Goal: Find specific page/section: Find specific page/section

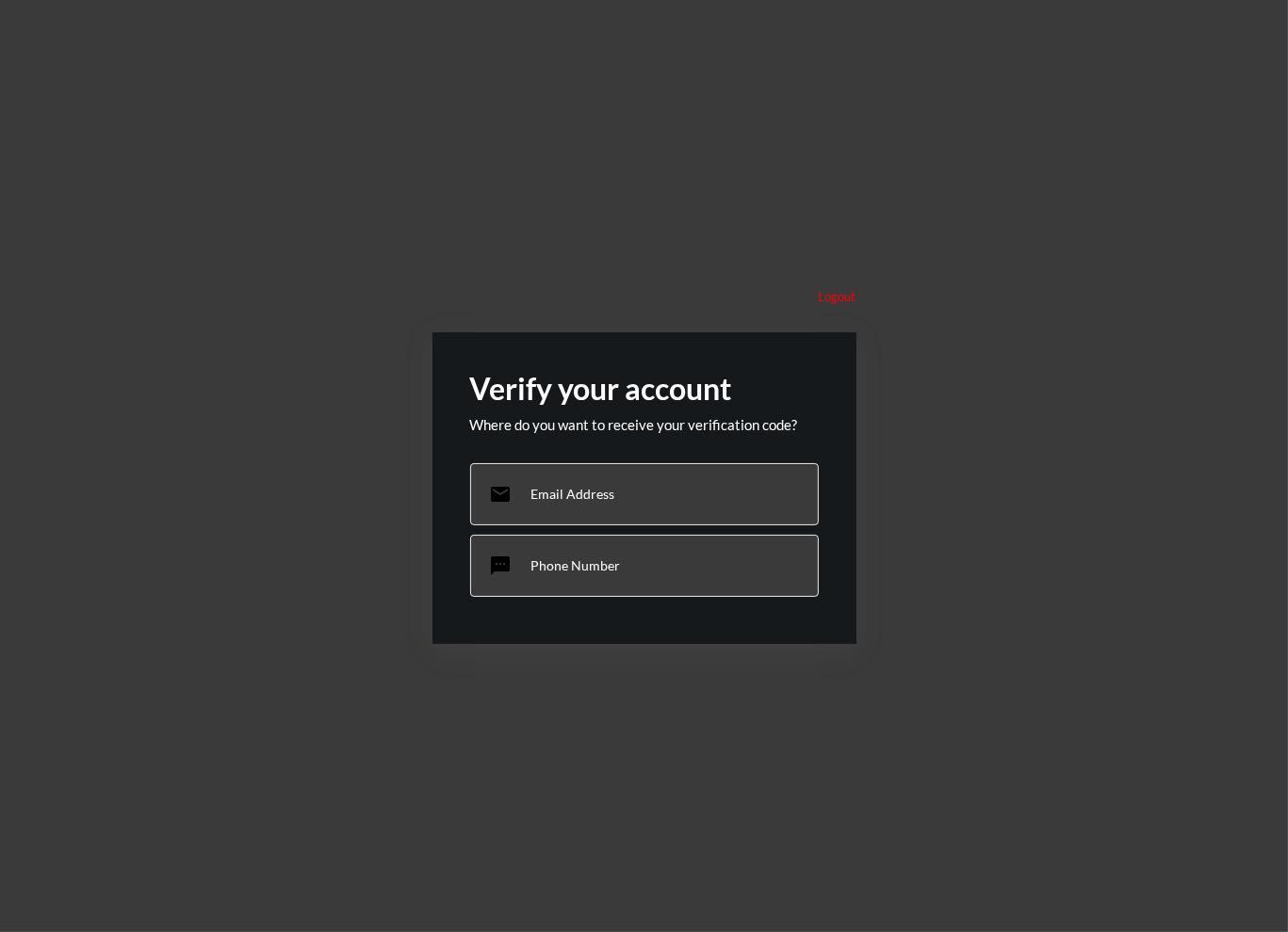
click at [590, 496] on p "Email Address" at bounding box center [573, 494] width 84 height 16
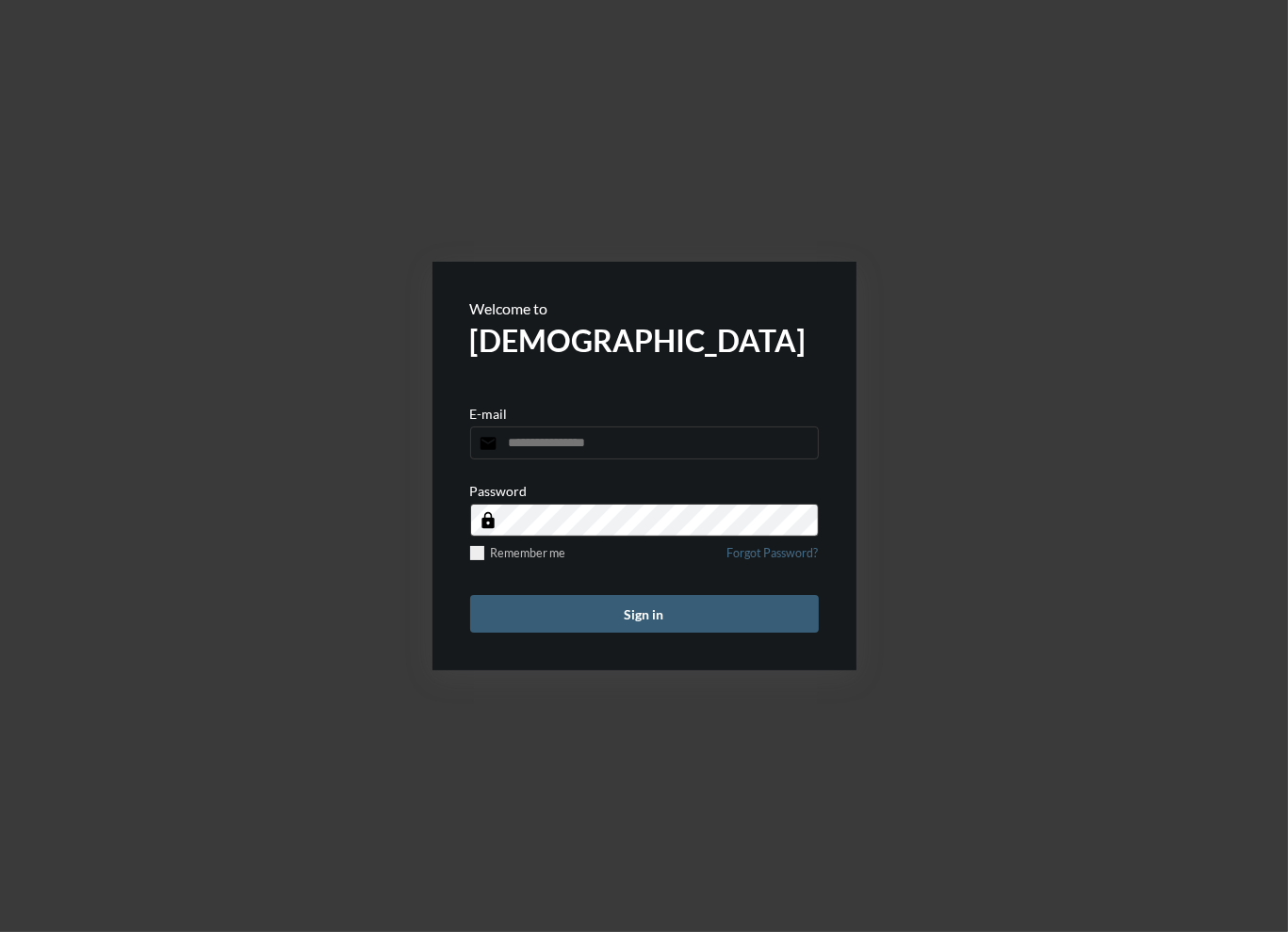
click at [603, 443] on input "email" at bounding box center [644, 443] width 348 height 33
type input "**********"
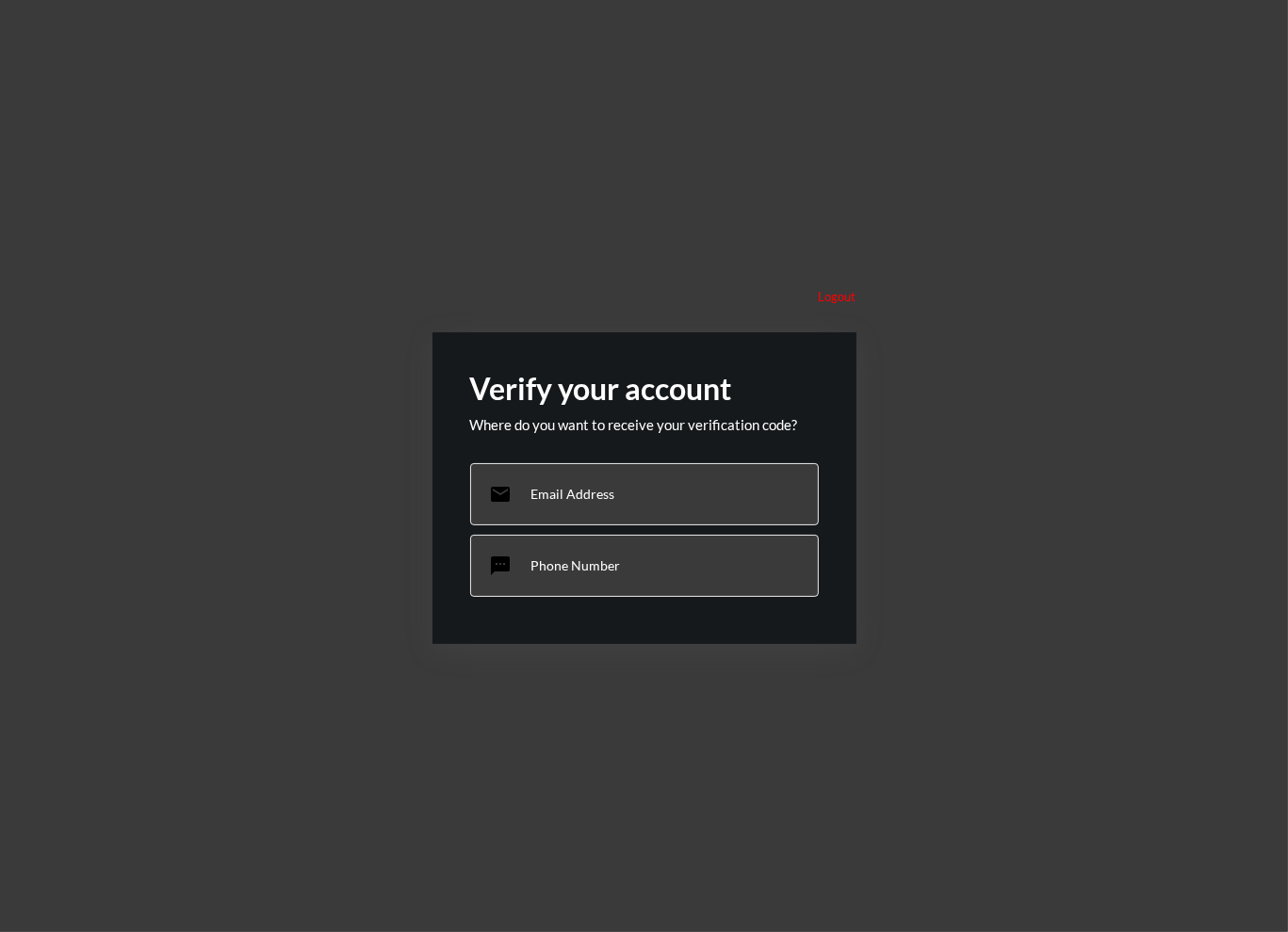
click at [614, 500] on div "email Email Address" at bounding box center [644, 495] width 348 height 62
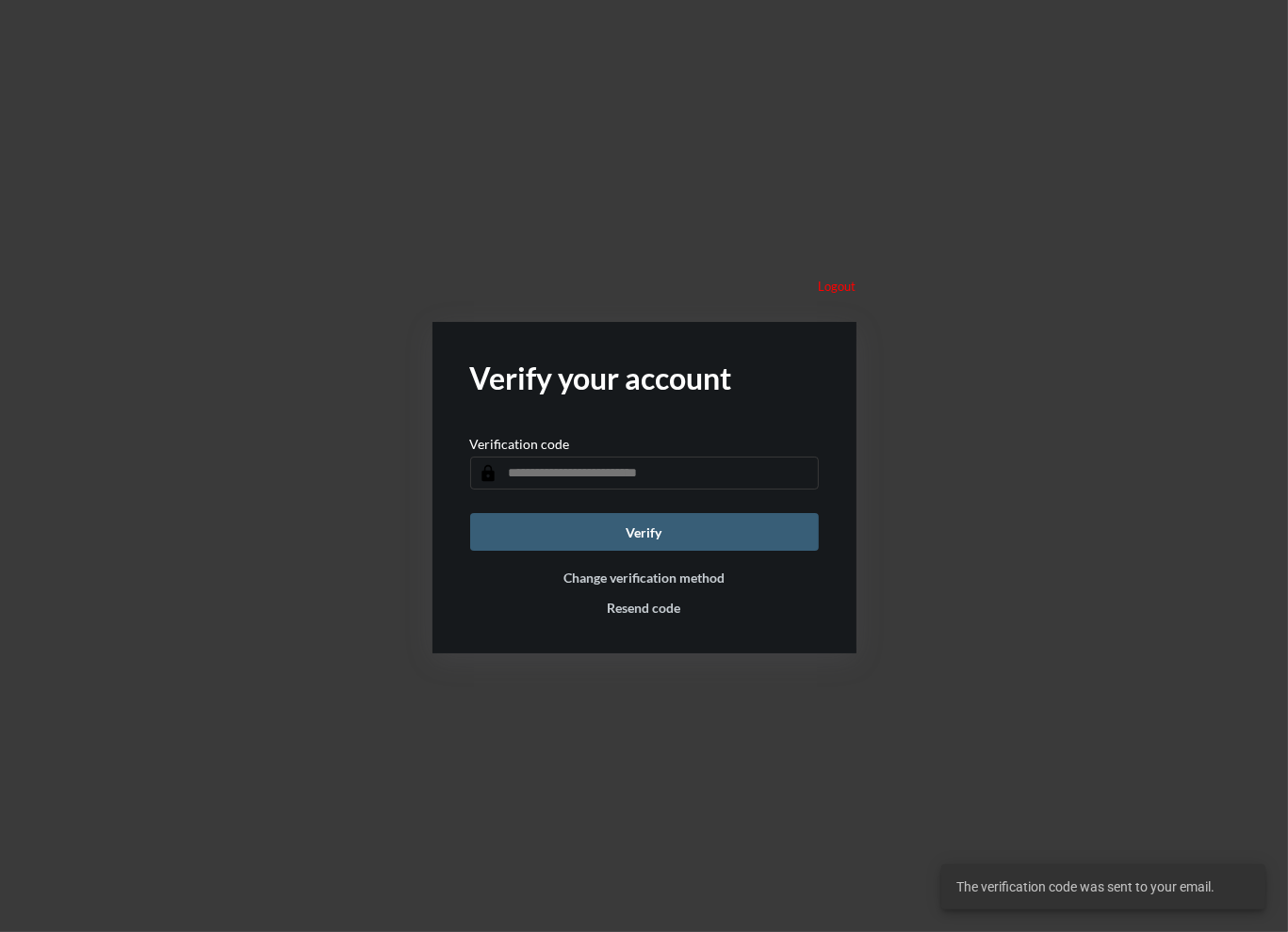
click at [660, 481] on input "text" at bounding box center [644, 473] width 348 height 33
click at [656, 468] on input "text" at bounding box center [644, 473] width 348 height 33
paste input "******"
type input "******"
click at [924, 519] on div "Logout Verify your account Verification code lock ****** Verify Change verifica…" at bounding box center [644, 466] width 1288 height 932
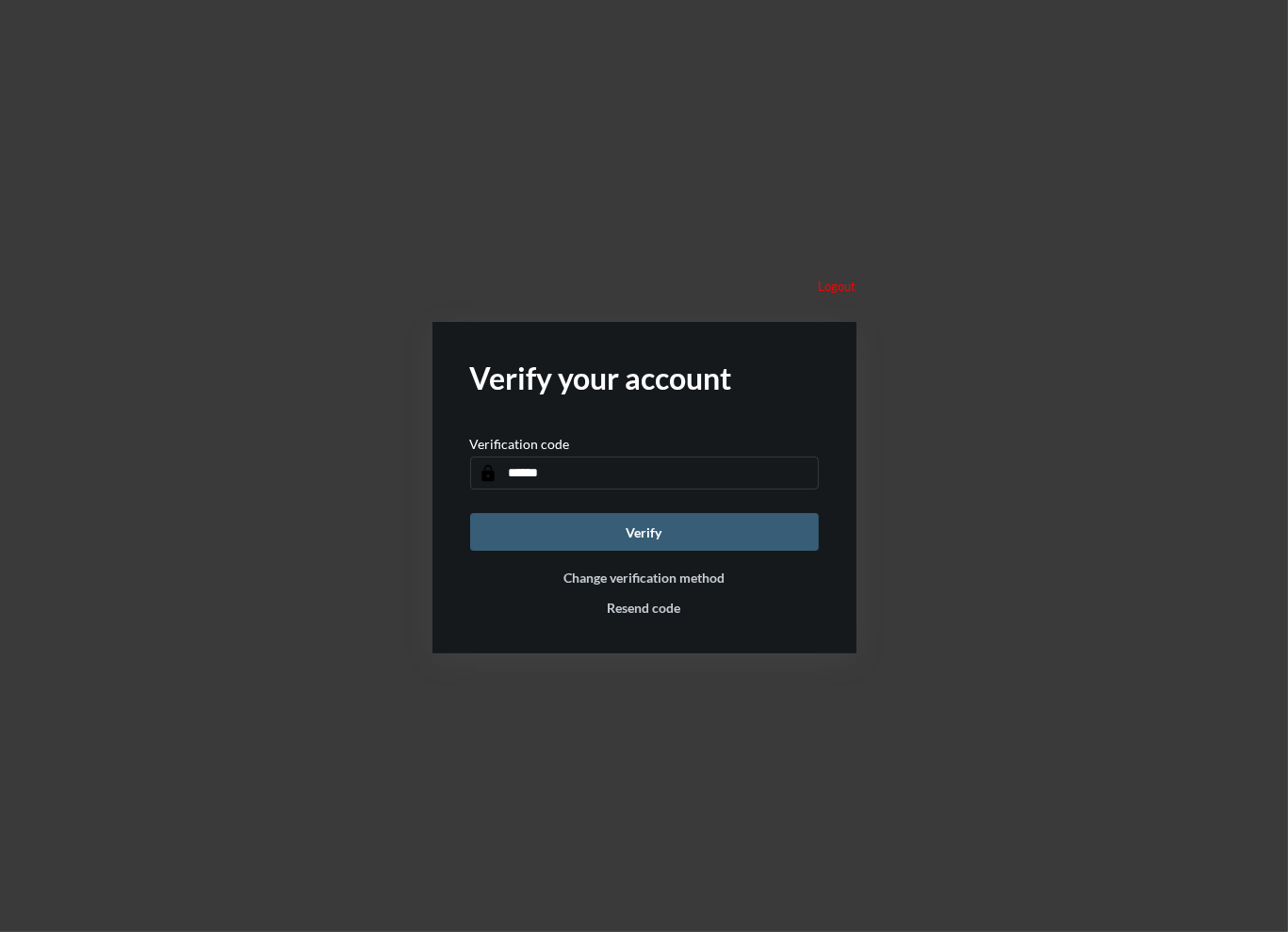
click at [795, 536] on button "Verify" at bounding box center [644, 532] width 348 height 38
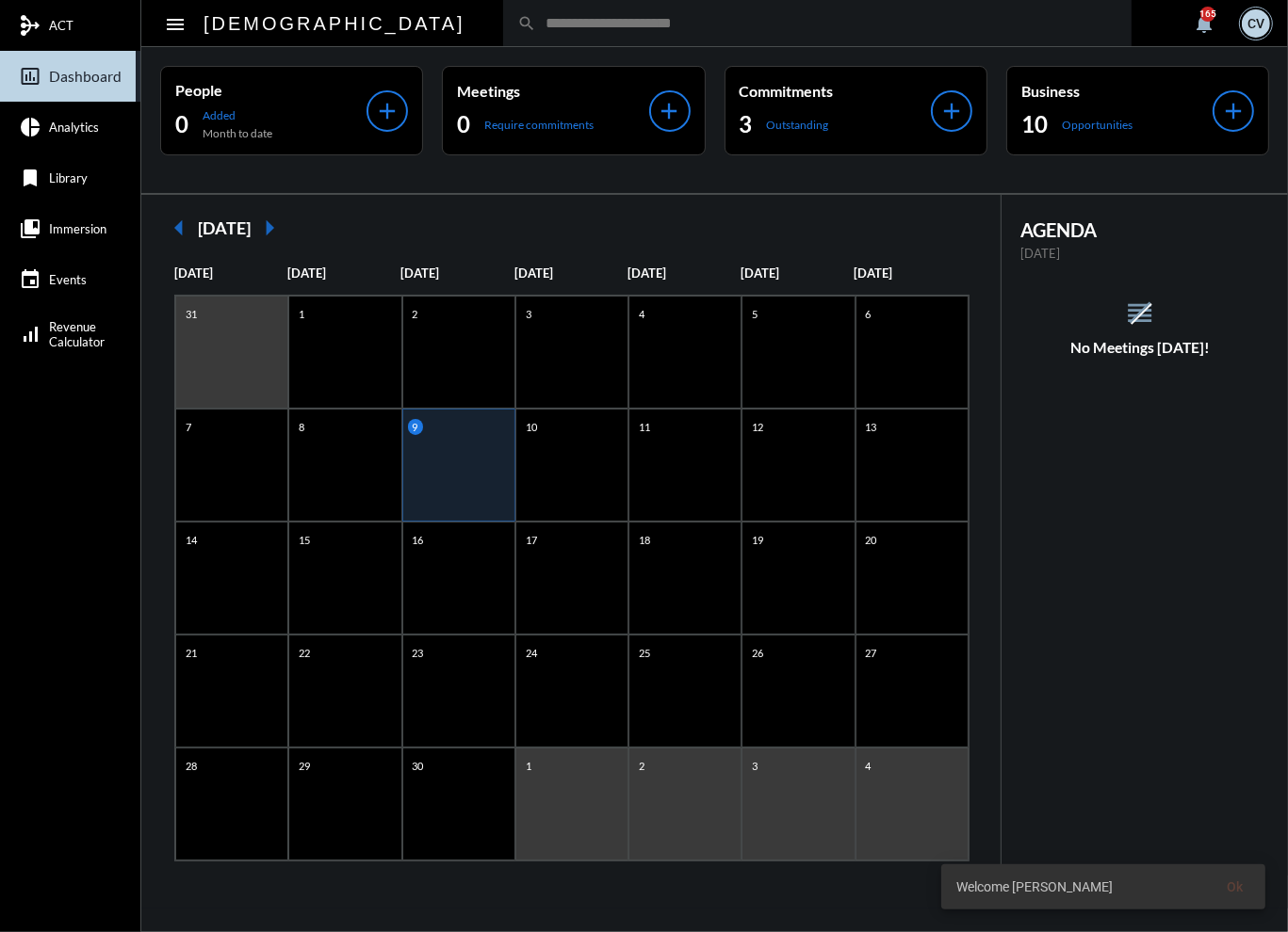
click at [536, 22] on input "text" at bounding box center [826, 23] width 581 height 16
type input "*******"
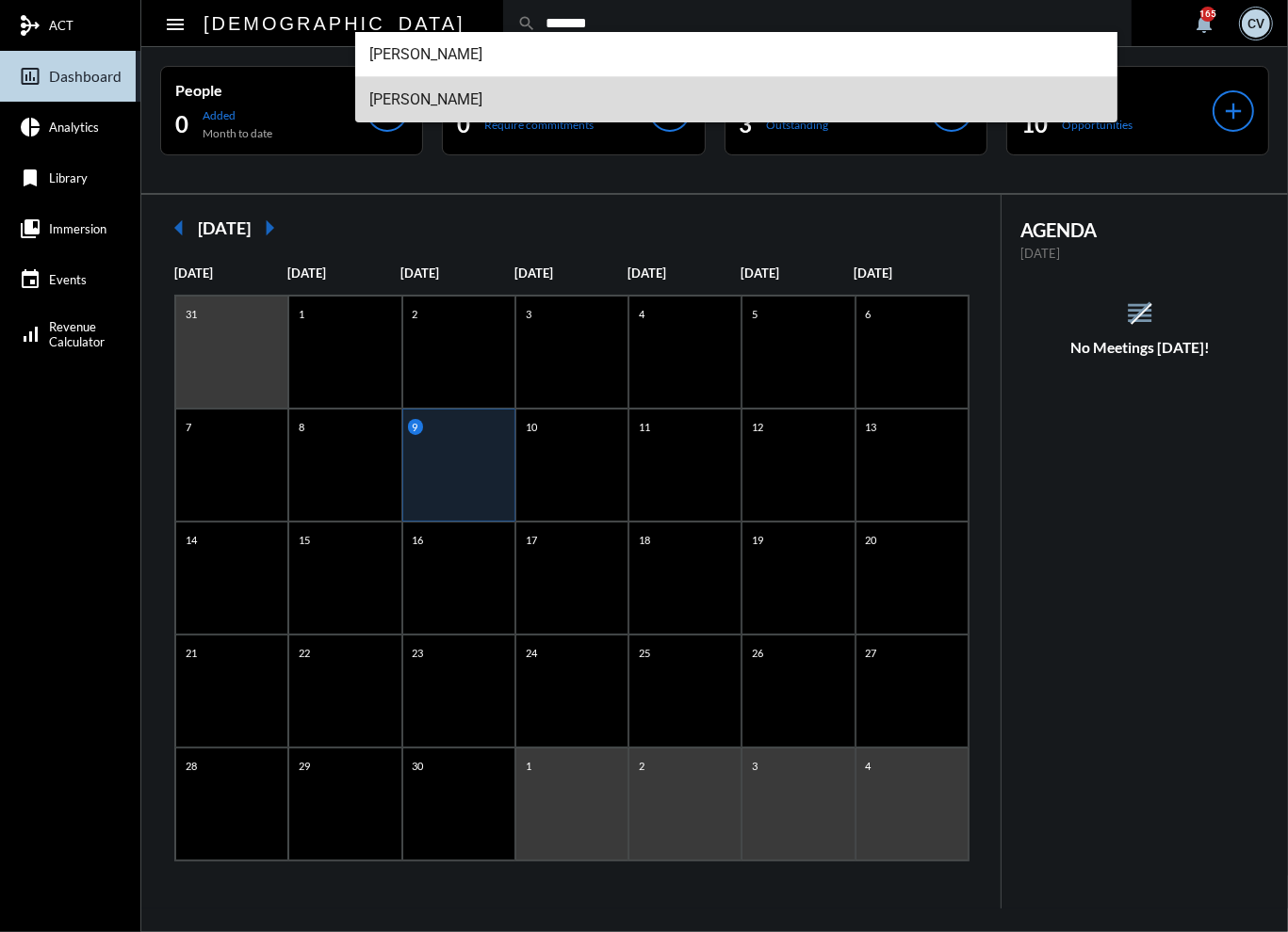
click at [428, 100] on span "Marc Shomber" at bounding box center [736, 100] width 732 height 45
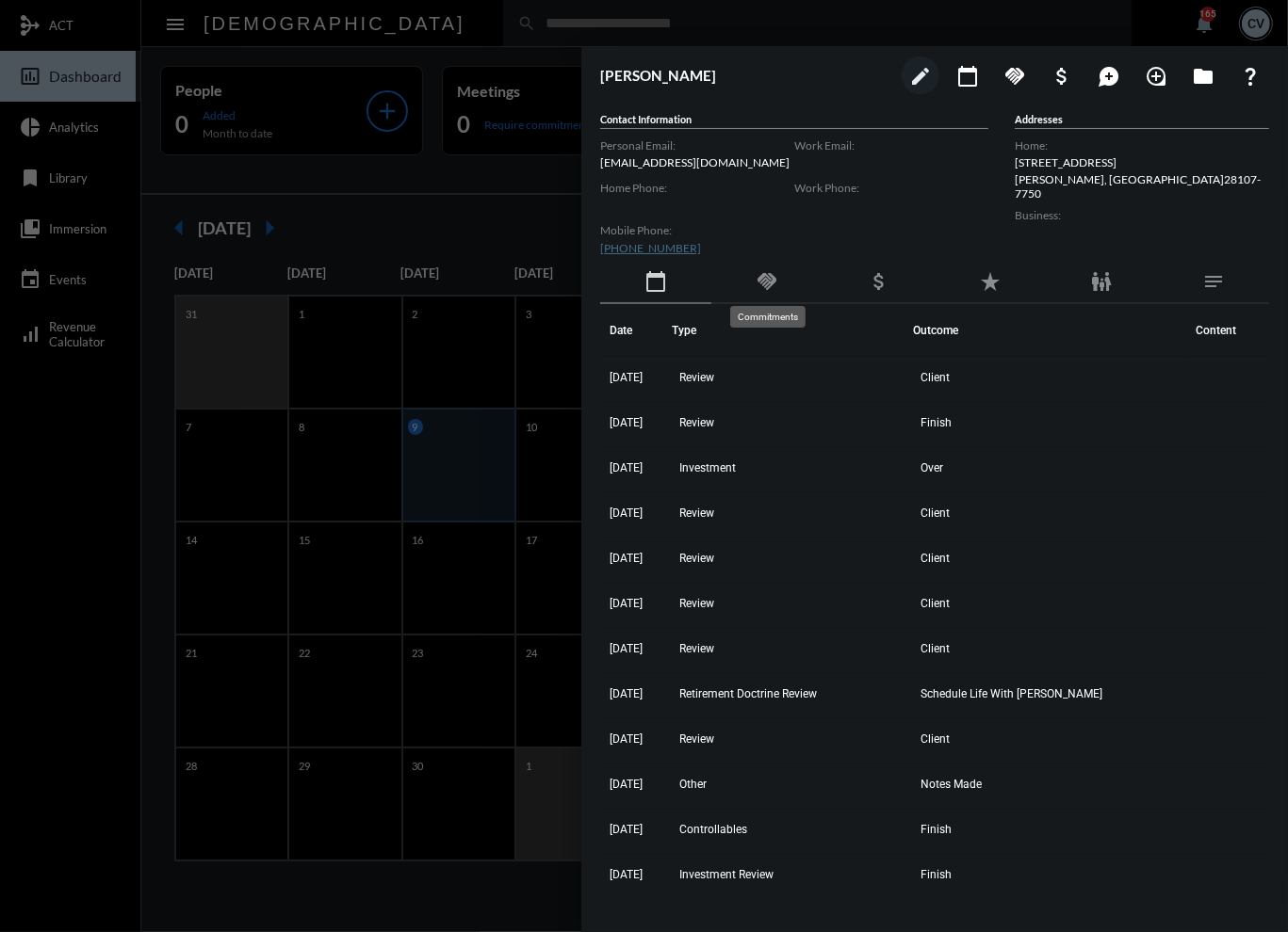
click at [765, 278] on mat-icon "handshake" at bounding box center [767, 282] width 23 height 23
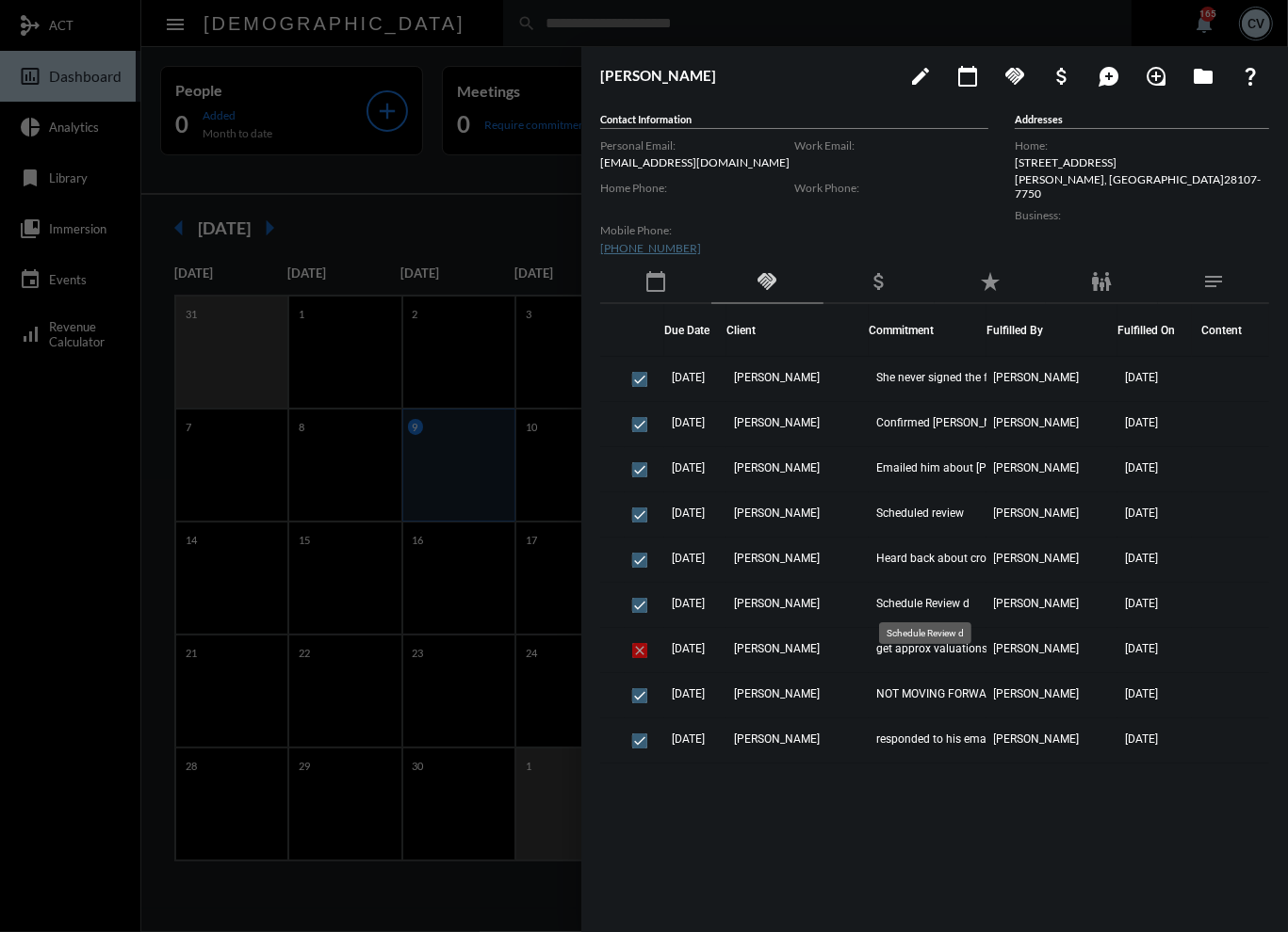
click at [934, 597] on span "Schedule Review d" at bounding box center [923, 604] width 94 height 13
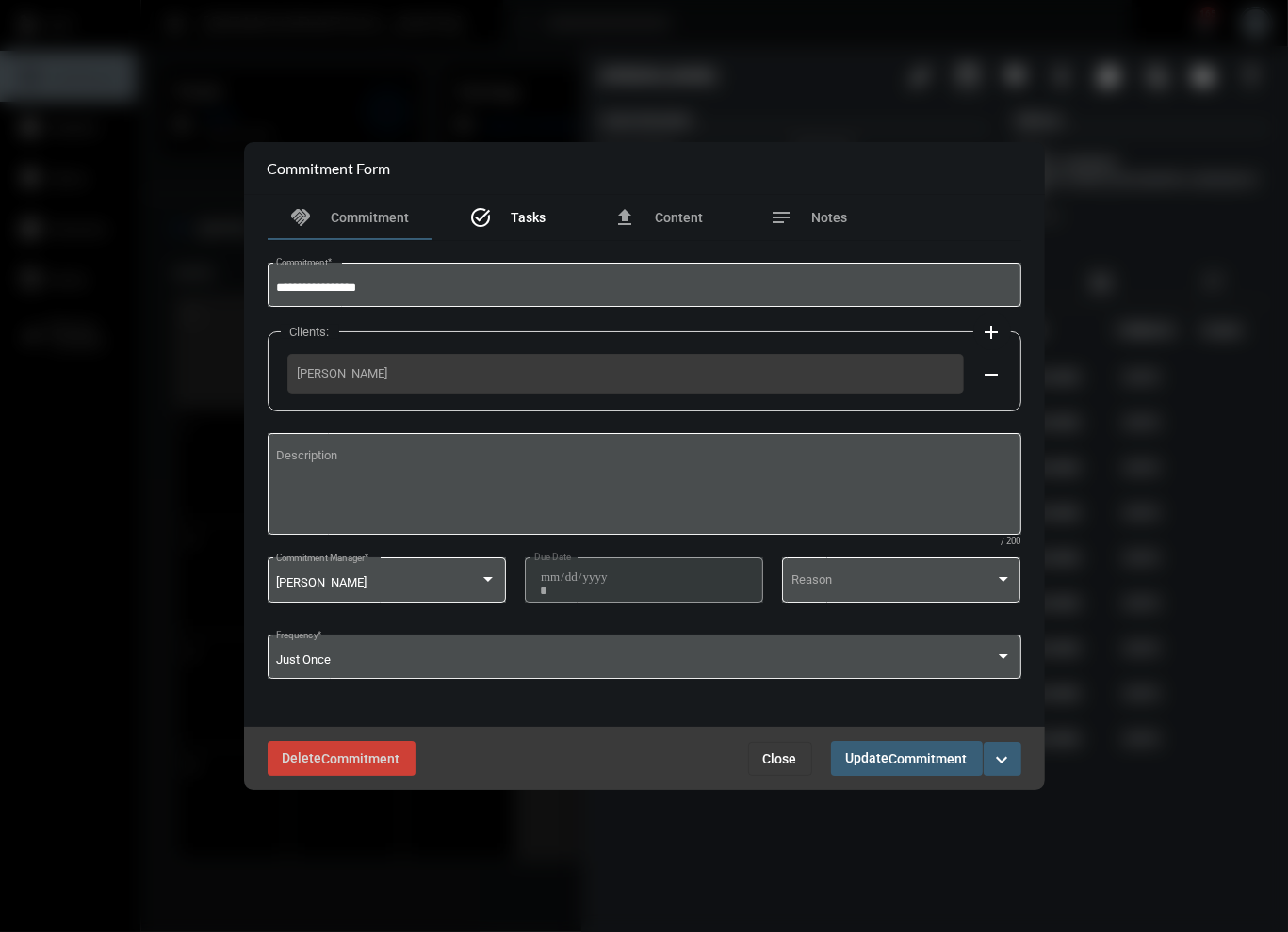
click at [504, 211] on div "task_alt Tasks" at bounding box center [507, 218] width 77 height 23
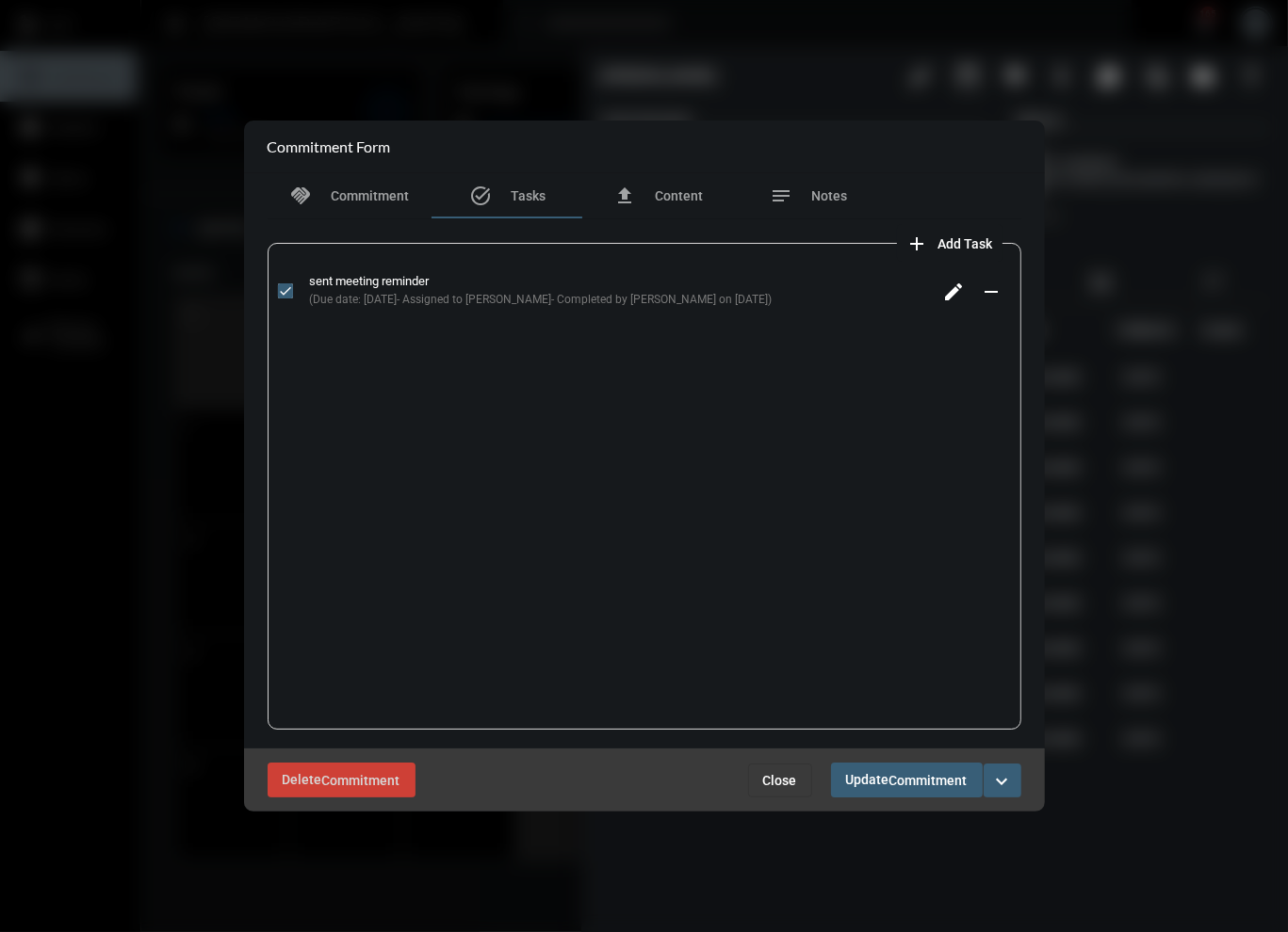
click at [783, 783] on span "Close" at bounding box center [780, 781] width 34 height 15
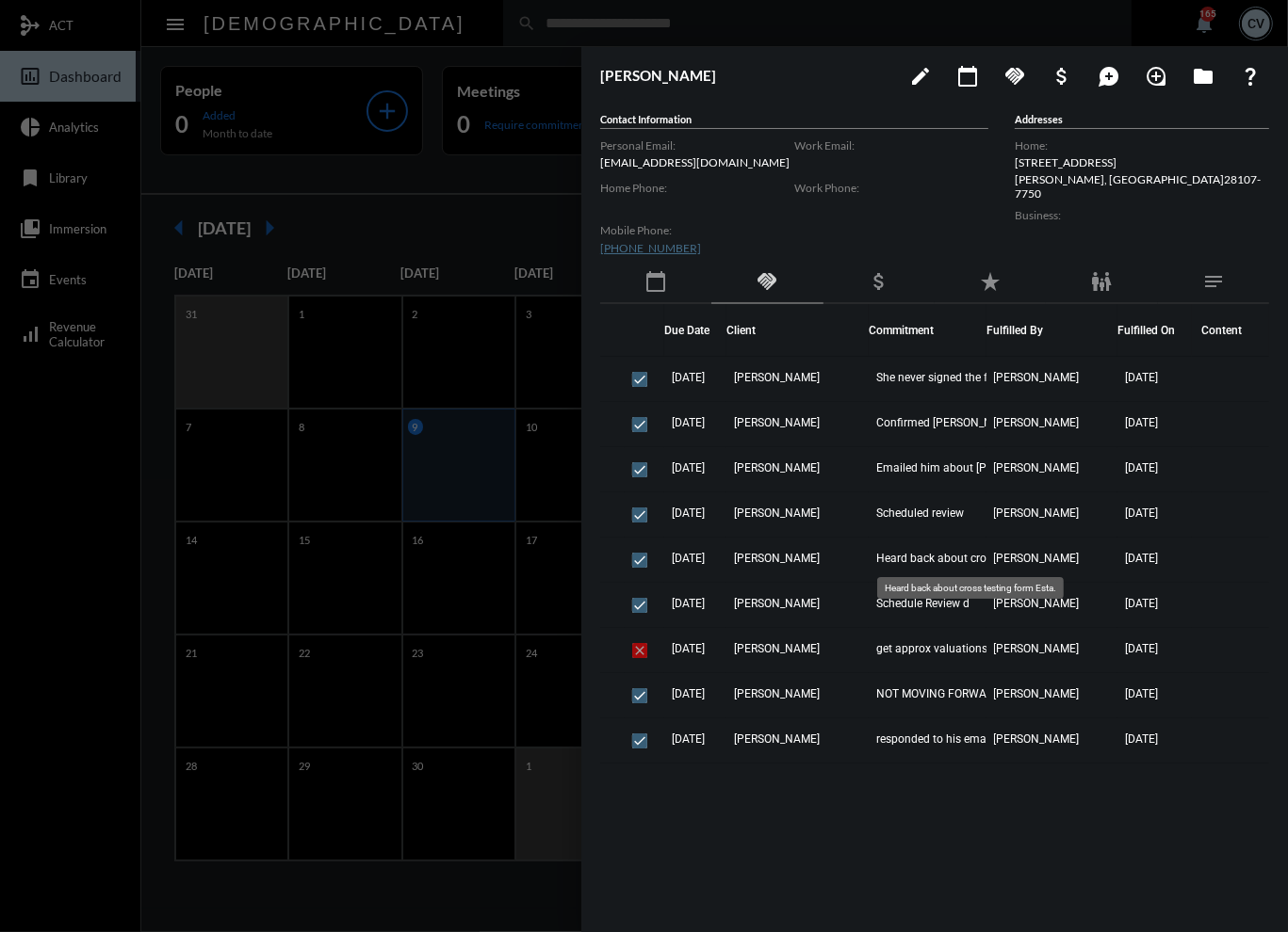
click at [905, 563] on span "Heard back about cross testing form Esta." at bounding box center [970, 558] width 188 height 13
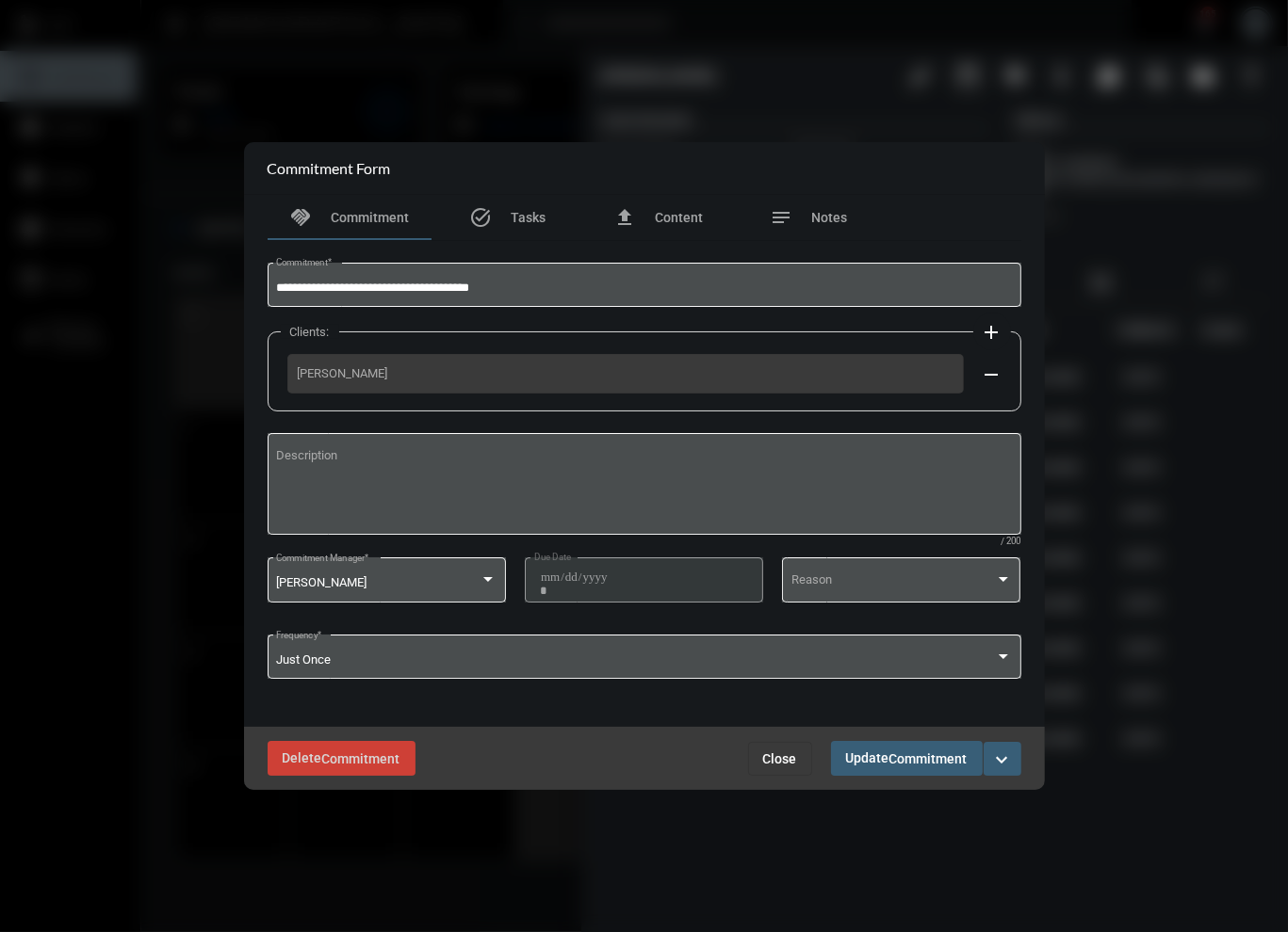
click at [775, 758] on span "Close" at bounding box center [780, 759] width 34 height 15
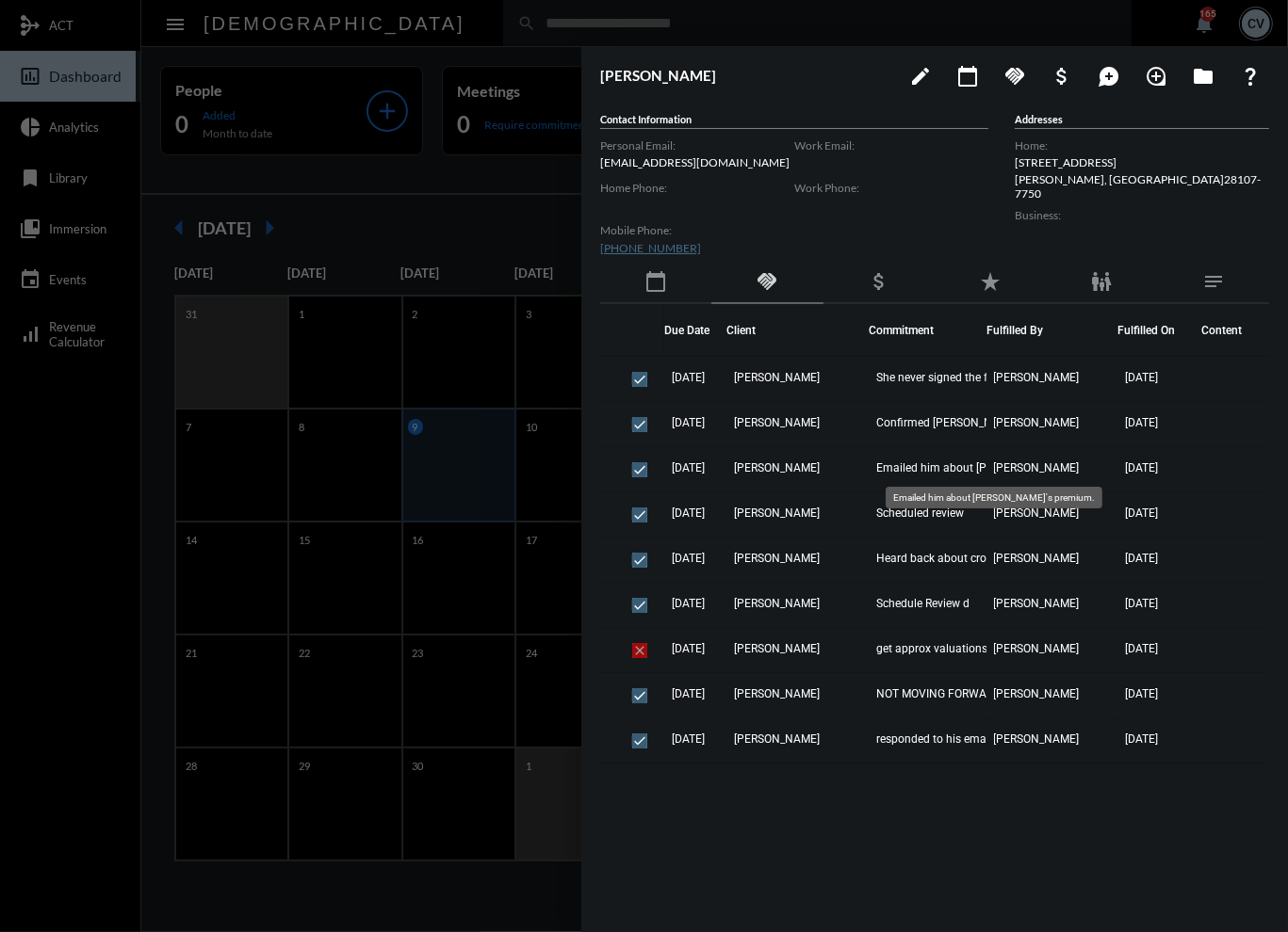
click at [916, 472] on span "Emailed him about Erin's premium." at bounding box center [970, 468] width 188 height 13
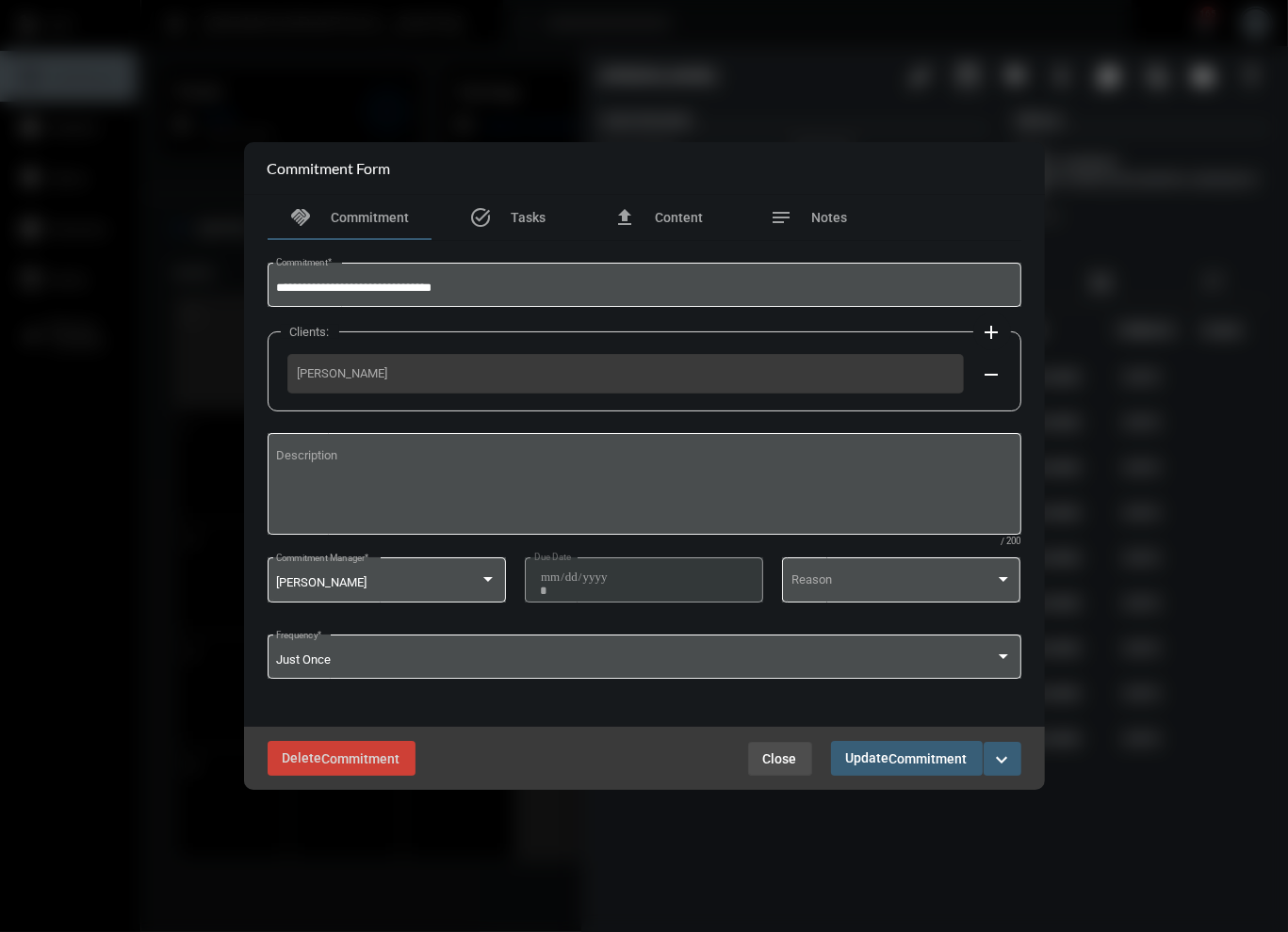
click at [801, 752] on button "Close" at bounding box center [780, 759] width 64 height 34
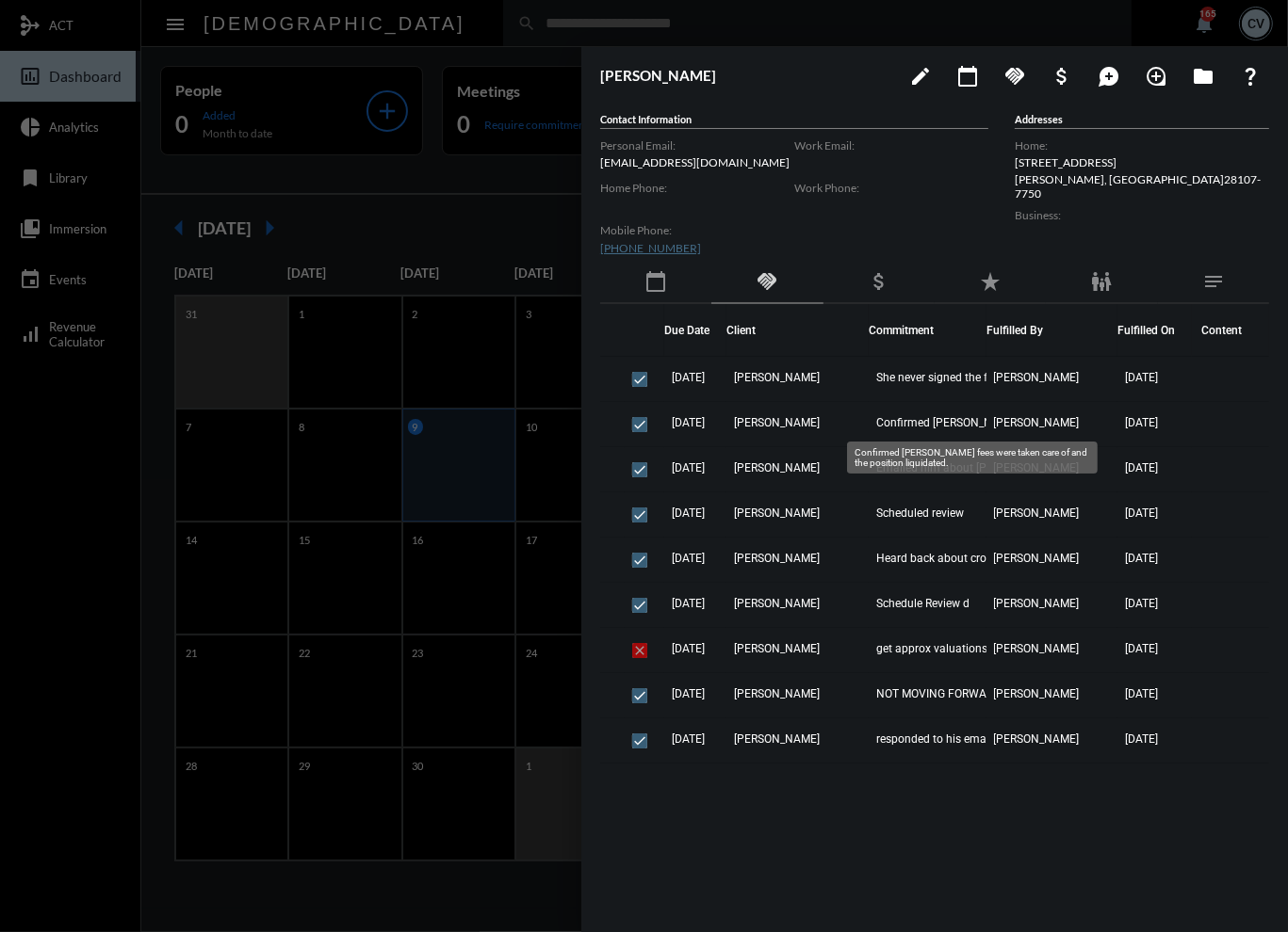
click at [908, 427] on span "Confirmed Erins fees were taken care of and the position liquidated." at bounding box center [970, 423] width 188 height 13
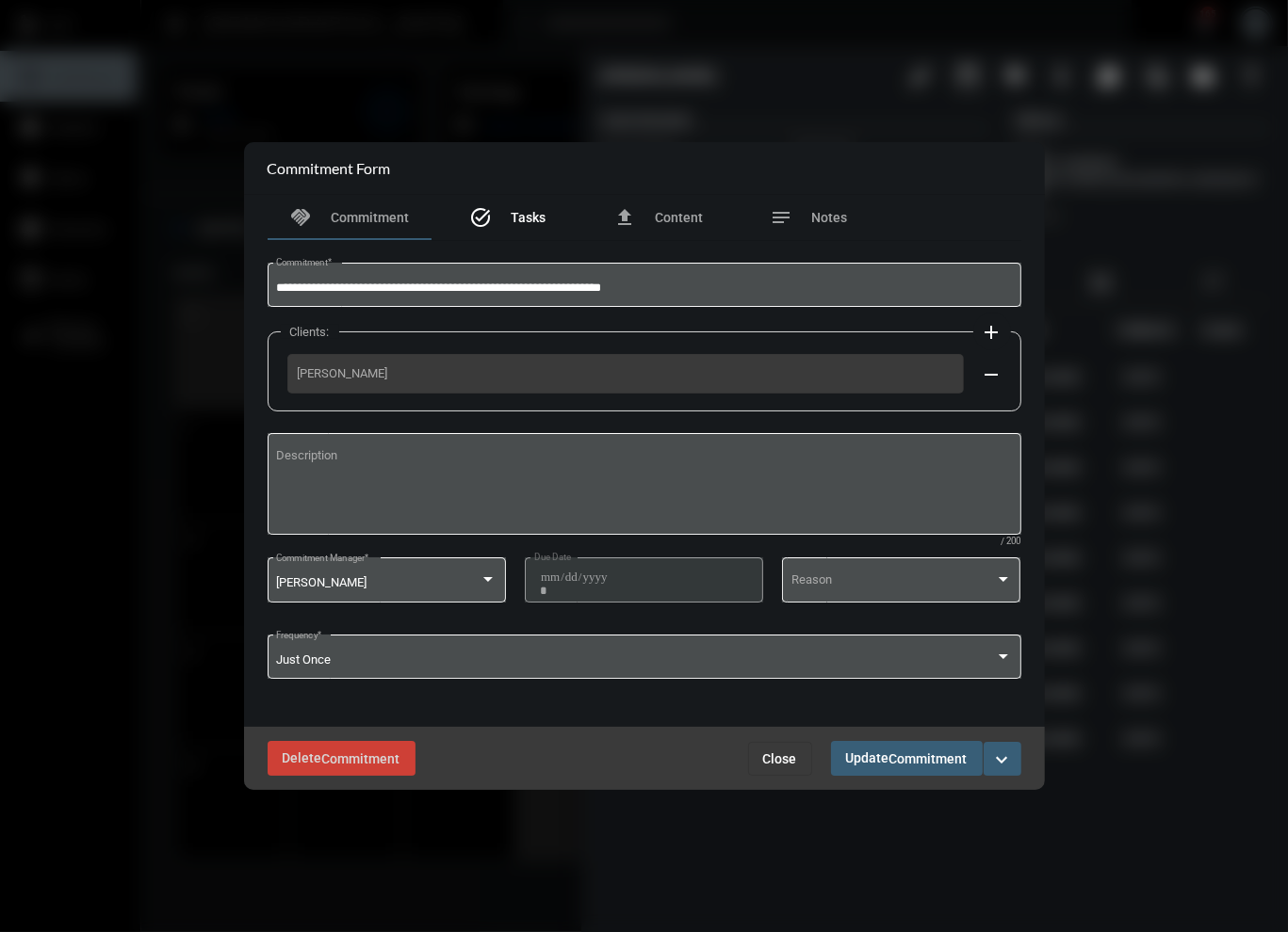
click at [513, 223] on span "Tasks" at bounding box center [527, 218] width 35 height 15
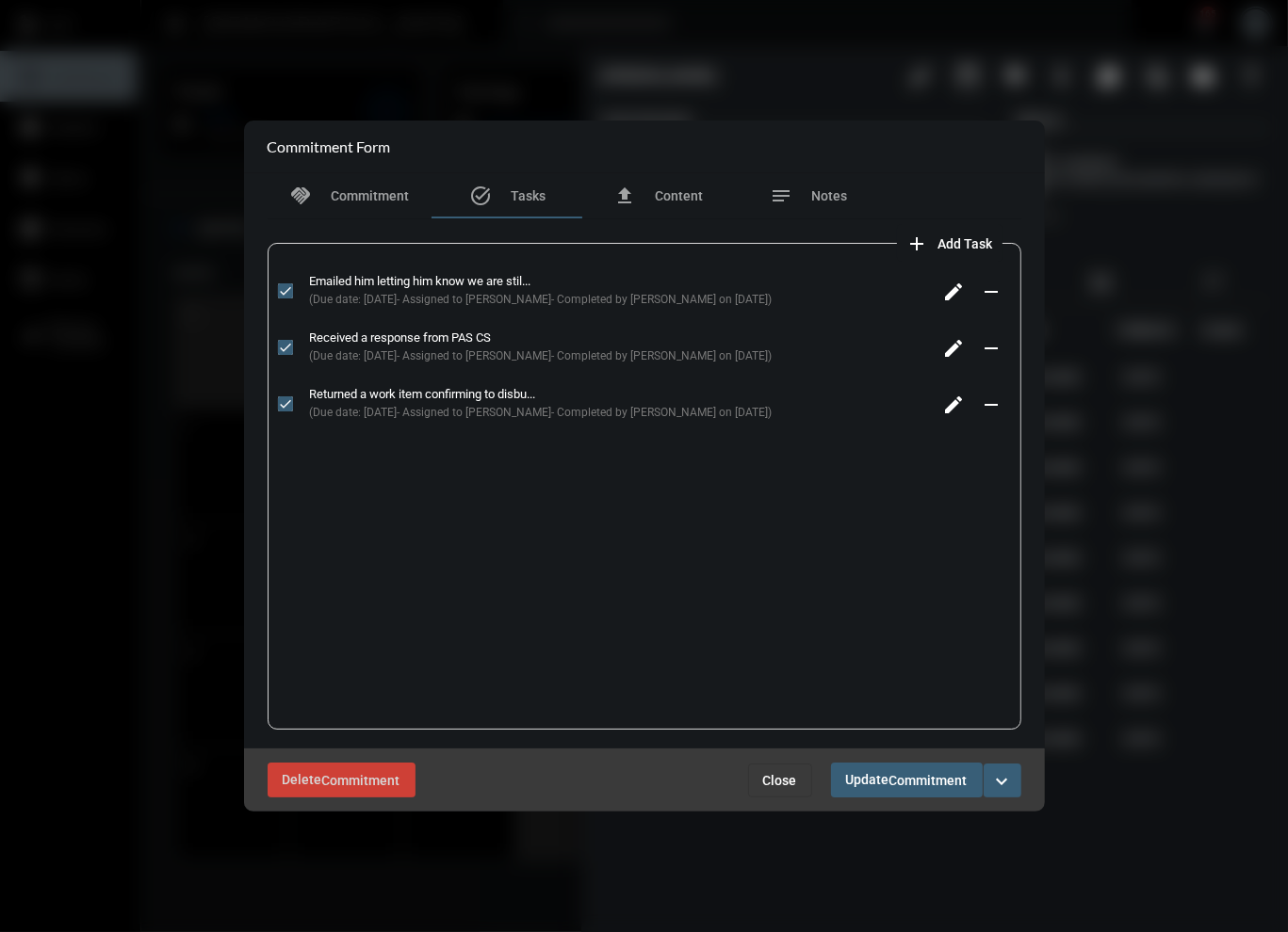
click at [765, 779] on span "Close" at bounding box center [780, 781] width 34 height 15
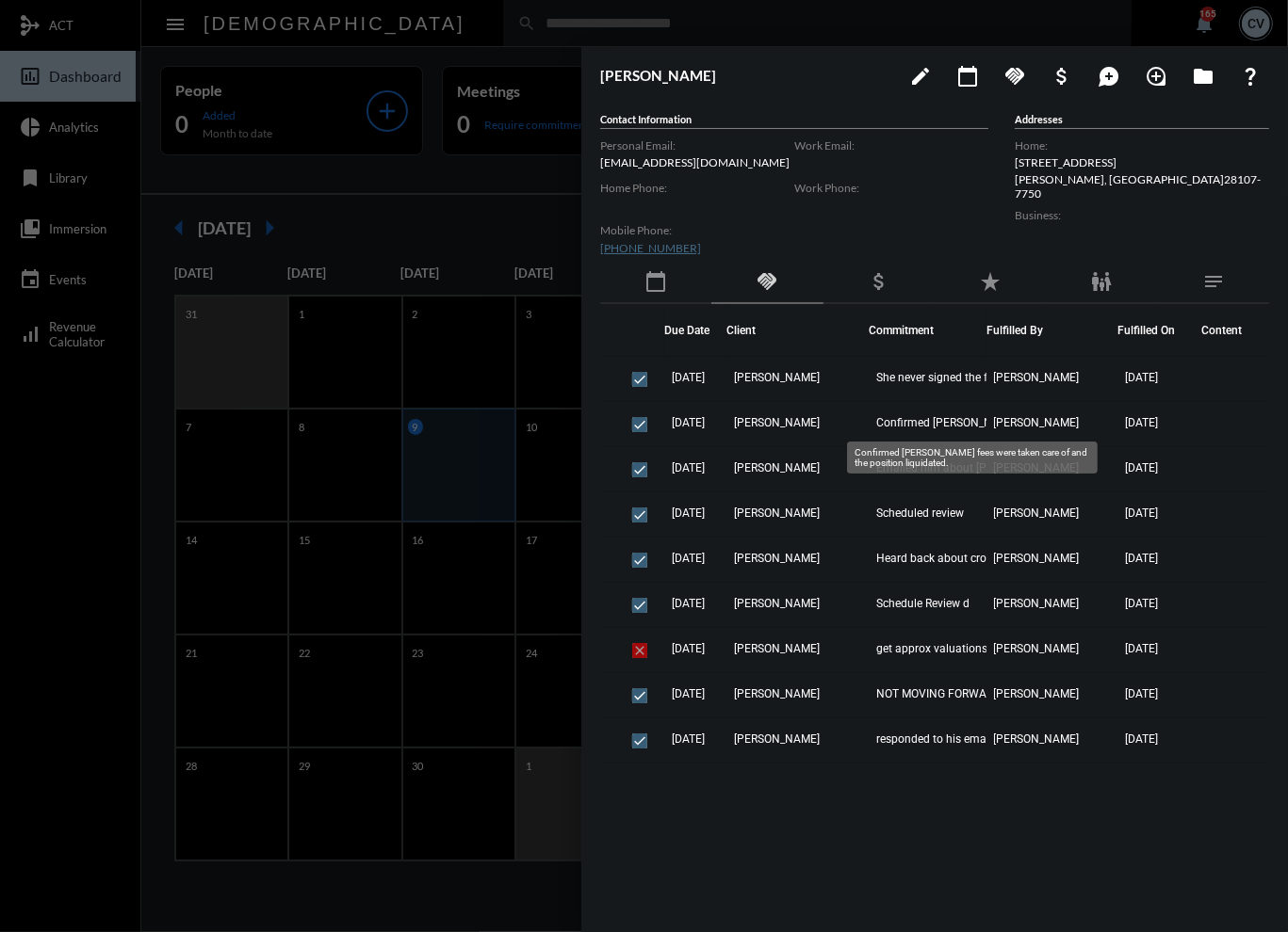
click at [903, 419] on span "Confirmed Erins fees were taken care of and the position liquidated." at bounding box center [970, 423] width 188 height 13
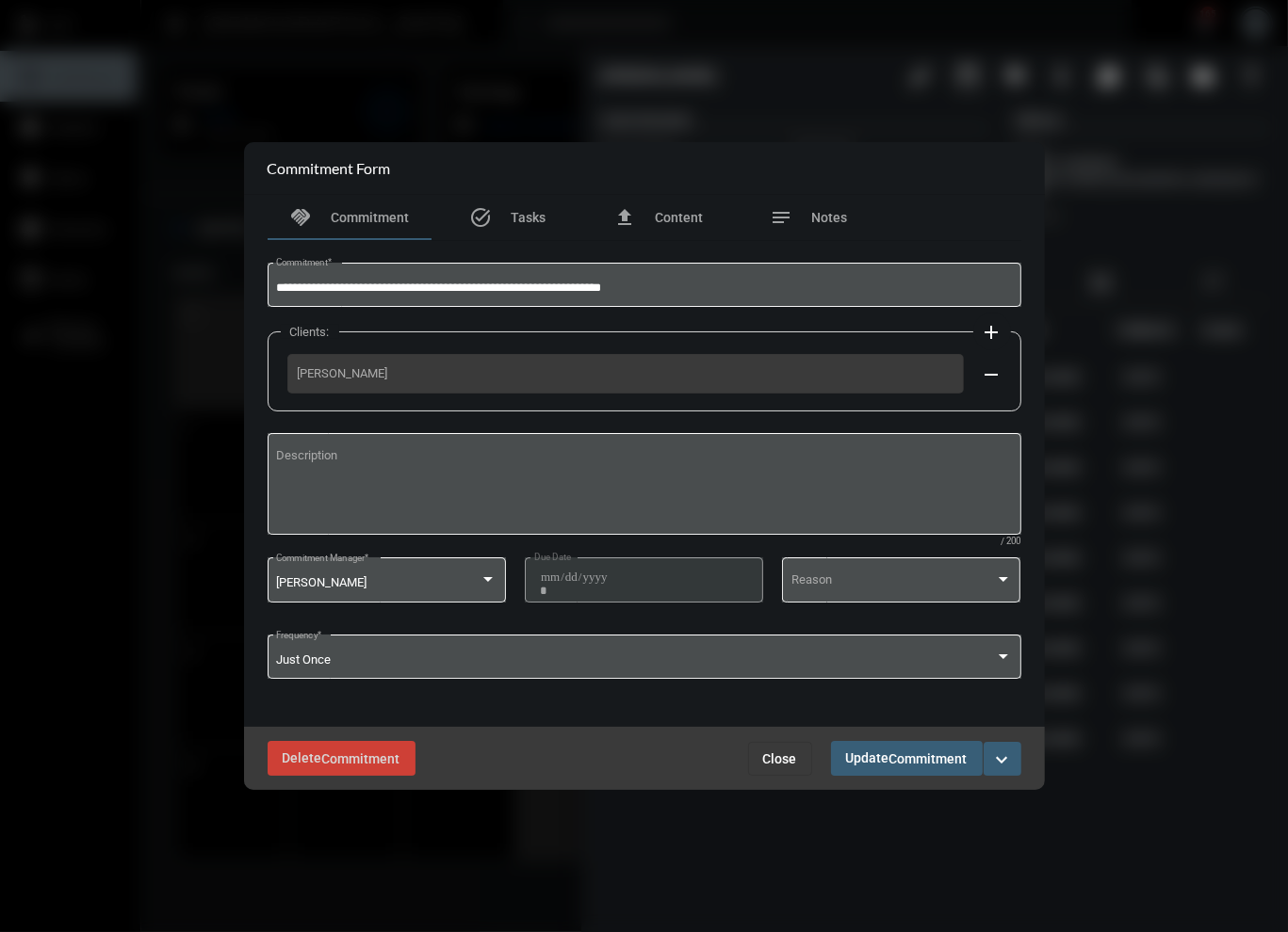
click at [786, 762] on span "Close" at bounding box center [780, 759] width 34 height 15
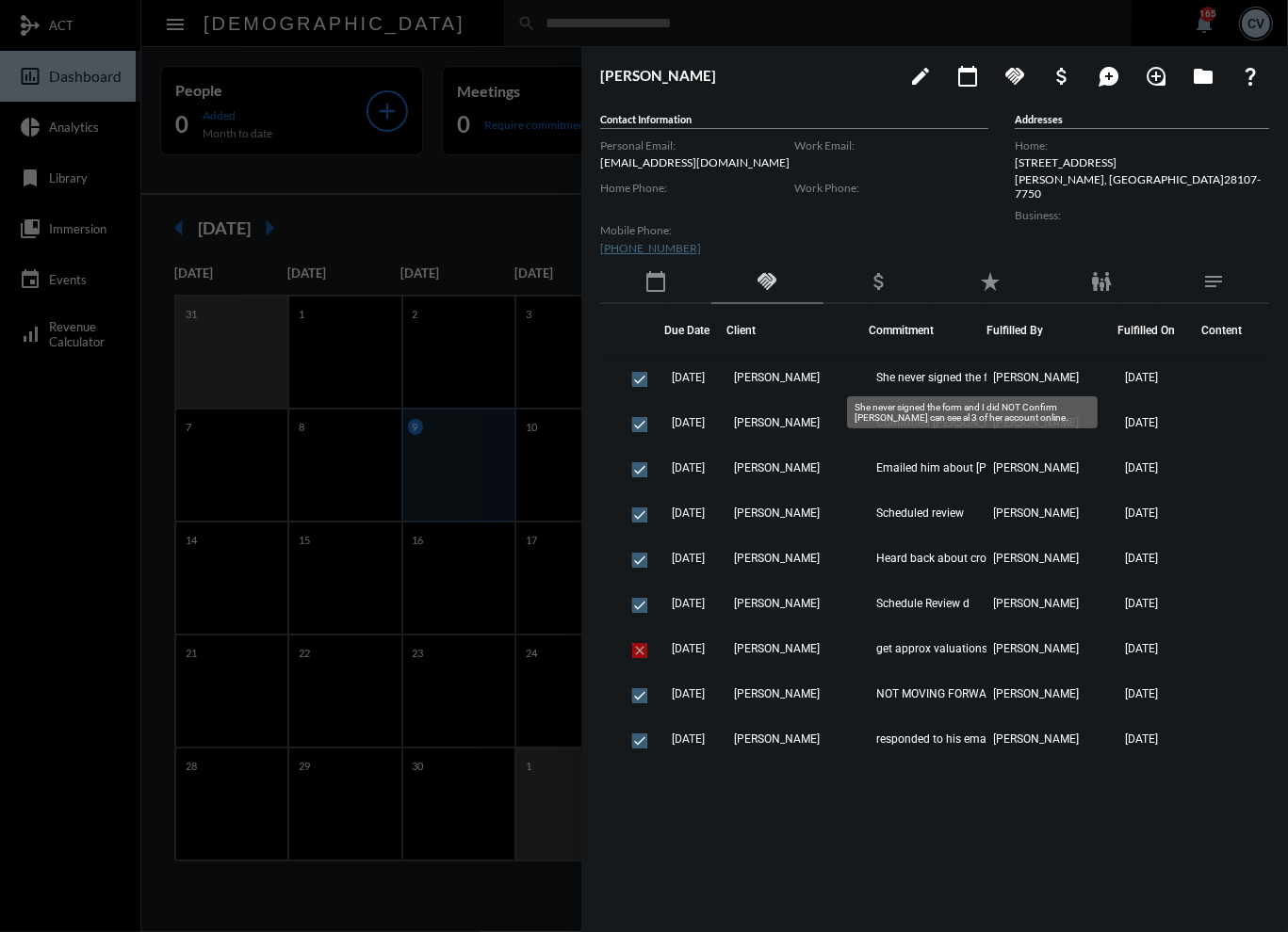
click at [902, 378] on span "She never signed the form and I did NOT Confirm Erin can see al 3 of her accoun…" at bounding box center [970, 378] width 188 height 13
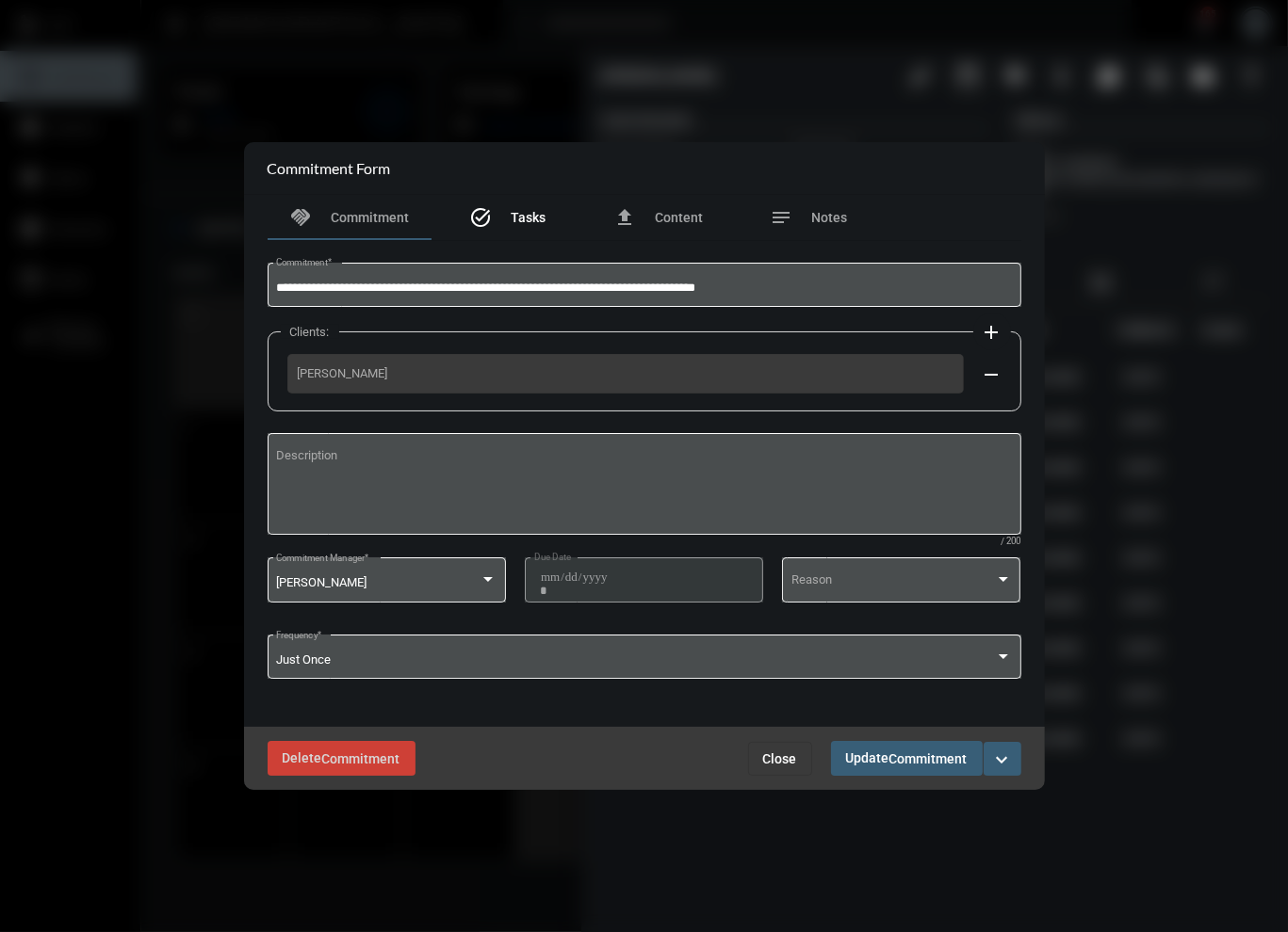
click at [516, 222] on span "Tasks" at bounding box center [527, 218] width 35 height 15
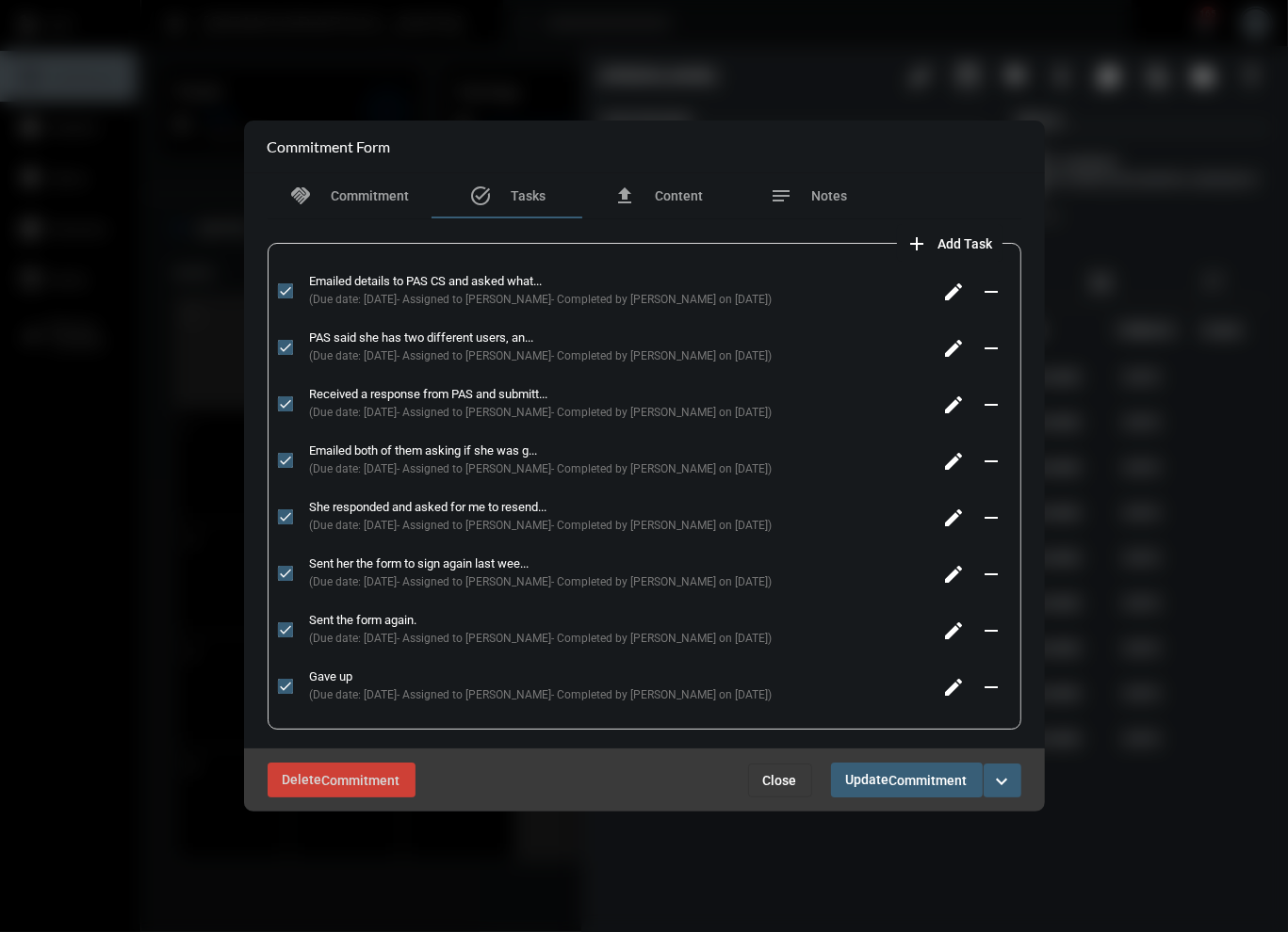
click at [776, 790] on button "Close" at bounding box center [780, 781] width 64 height 34
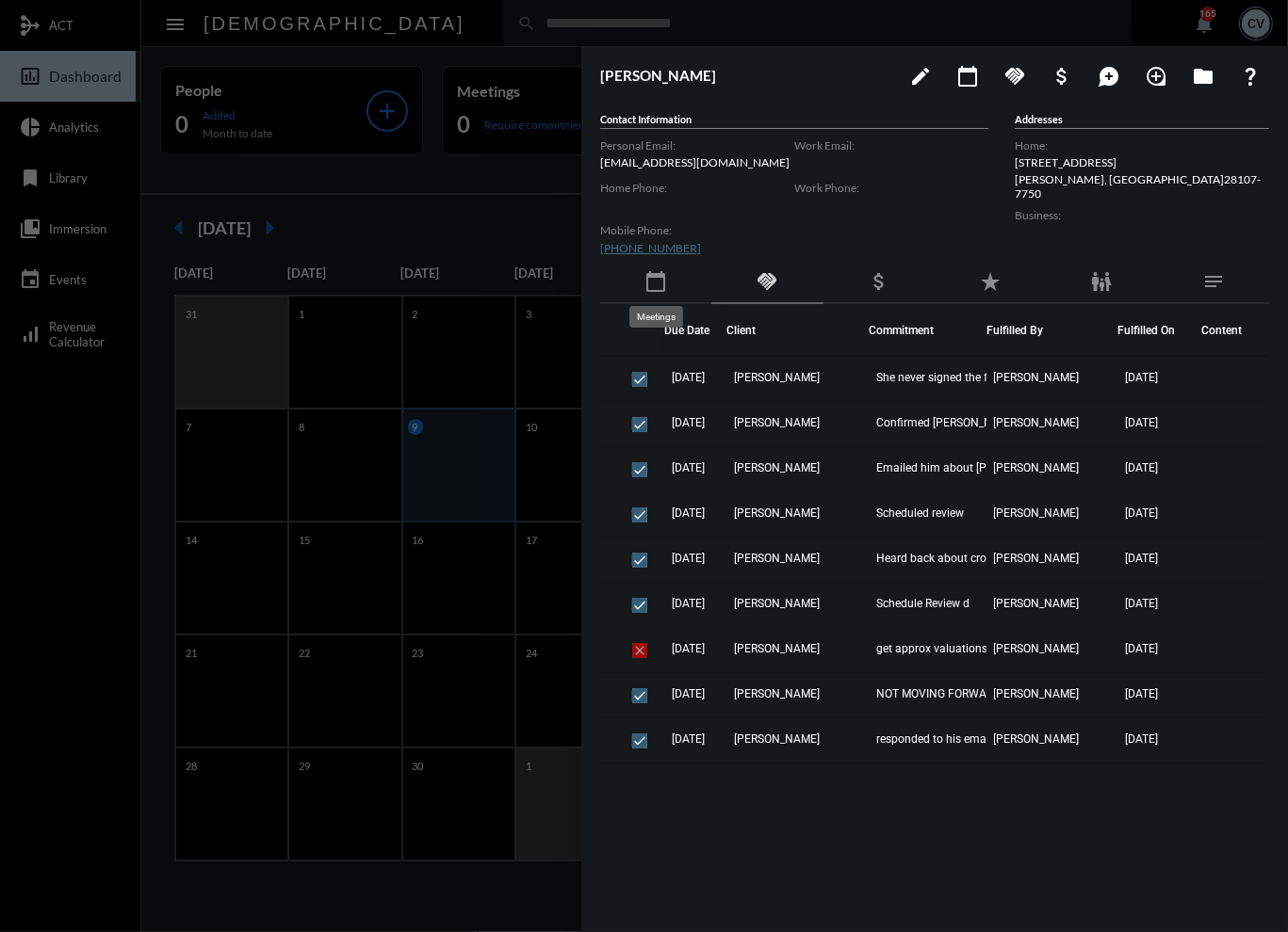
click at [657, 282] on mat-icon "calendar_today" at bounding box center [656, 282] width 23 height 23
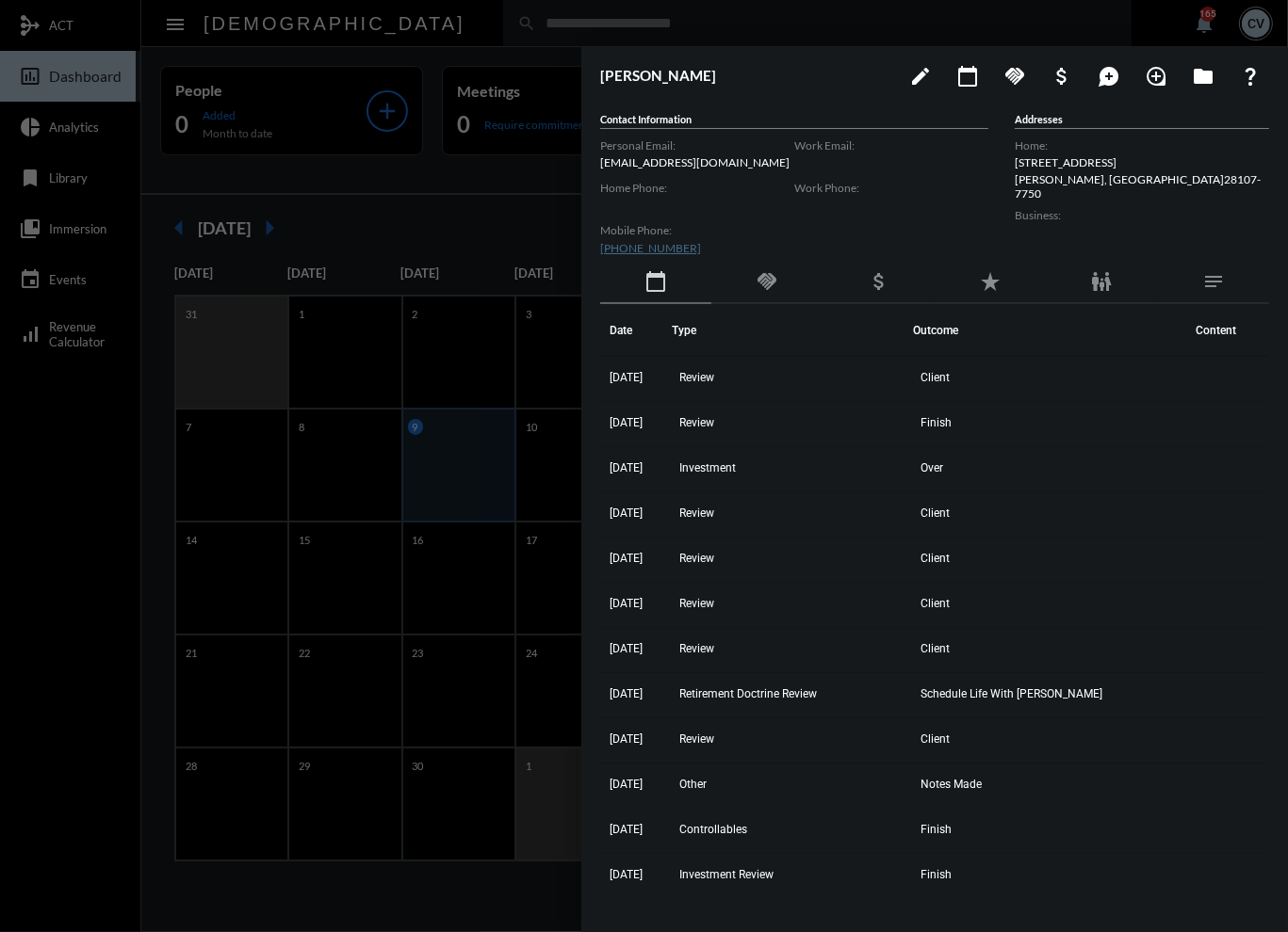
click at [538, 26] on div at bounding box center [644, 466] width 1288 height 932
